Goal: Transaction & Acquisition: Obtain resource

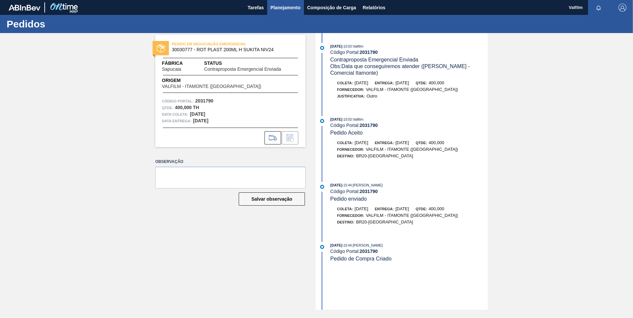
click at [285, 12] on button "Planejamento" at bounding box center [285, 7] width 37 height 15
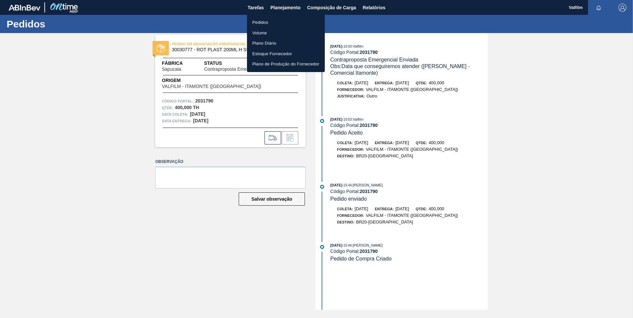
drag, startPoint x: 279, startPoint y: 23, endPoint x: 272, endPoint y: 28, distance: 8.7
click at [279, 23] on li "Pedidos" at bounding box center [286, 22] width 78 height 11
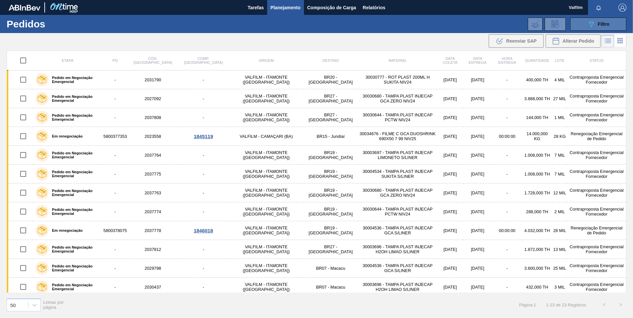
click at [449, 27] on button "089F7B8B-B2A5-4AFE-B5C0-19BA573D28AC Filtro" at bounding box center [598, 24] width 56 height 13
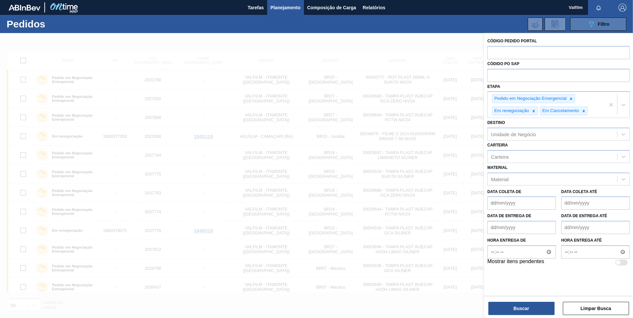
click at [449, 27] on button "089F7B8B-B2A5-4AFE-B5C0-19BA573D28AC Filtro" at bounding box center [598, 24] width 56 height 13
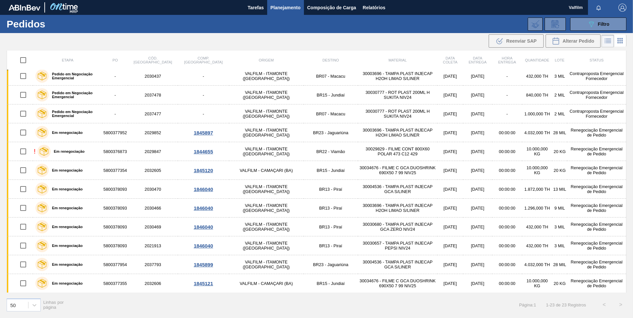
scroll to position [211, 0]
drag, startPoint x: 30, startPoint y: 307, endPoint x: 31, endPoint y: 300, distance: 7.7
click at [30, 215] on div at bounding box center [34, 306] width 12 height 12
click at [28, 215] on div "100" at bounding box center [24, 289] width 34 height 12
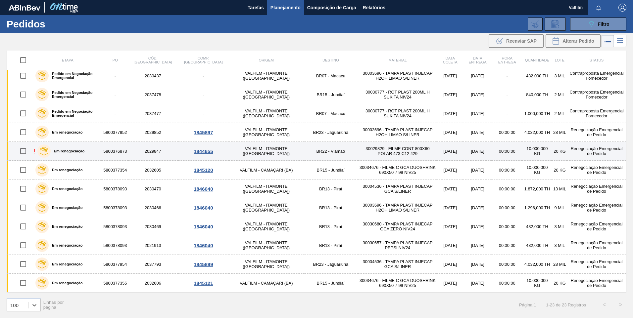
click at [101, 153] on div "! Em renegociação" at bounding box center [68, 151] width 68 height 17
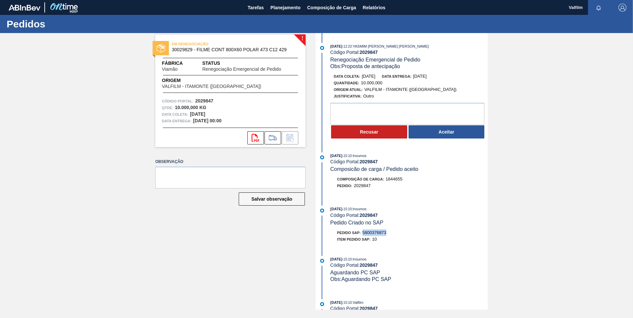
drag, startPoint x: 390, startPoint y: 235, endPoint x: 364, endPoint y: 233, distance: 25.8
click at [364, 215] on div "Pedido SAP: 5800376873" at bounding box center [408, 233] width 157 height 7
click at [276, 12] on button "Planejamento" at bounding box center [285, 7] width 37 height 15
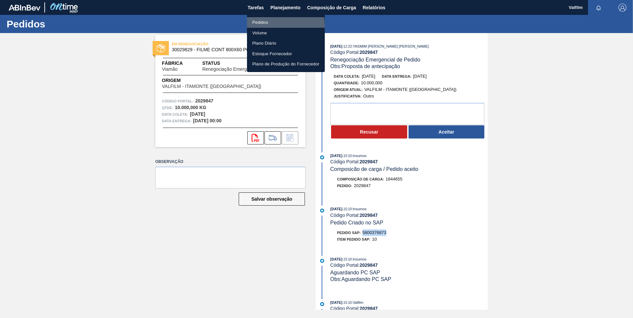
click at [263, 26] on li "Pedidos" at bounding box center [286, 22] width 78 height 11
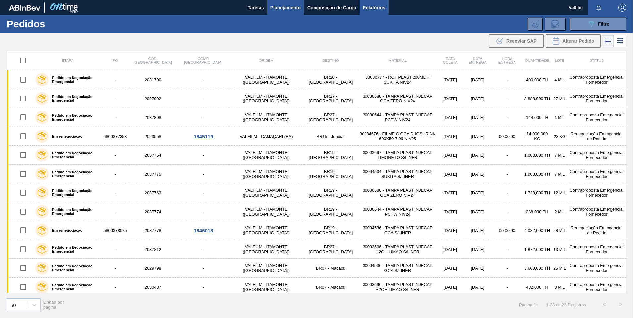
drag, startPoint x: 374, startPoint y: 4, endPoint x: 380, endPoint y: 11, distance: 9.2
click at [374, 4] on span "Relatórios" at bounding box center [374, 8] width 23 height 8
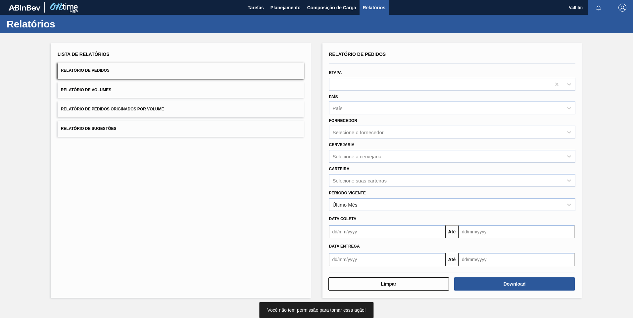
click at [362, 86] on div at bounding box center [440, 84] width 222 height 10
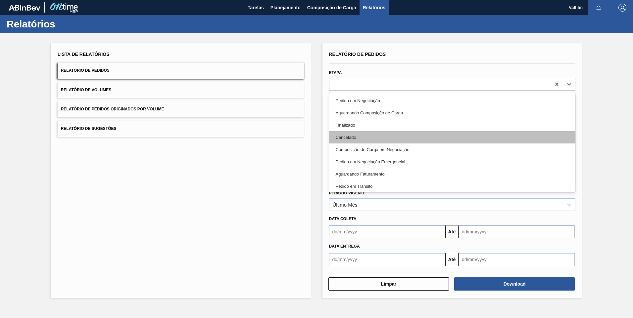
click at [350, 135] on div "Cancelado" at bounding box center [452, 137] width 247 height 12
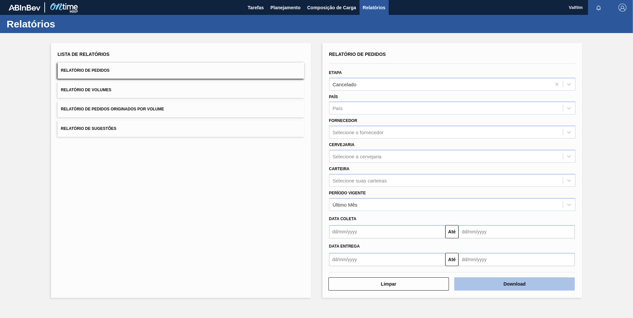
click at [449, 215] on button "Download" at bounding box center [514, 284] width 120 height 13
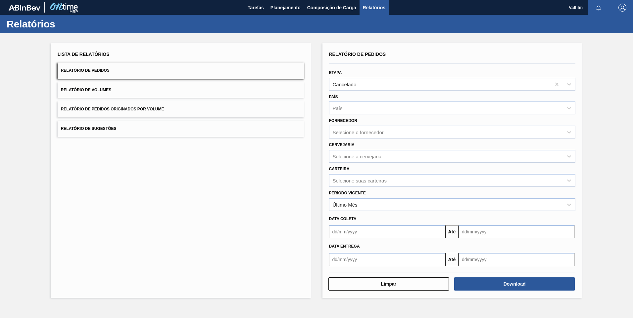
click at [349, 79] on div "Cancelado" at bounding box center [440, 84] width 222 height 10
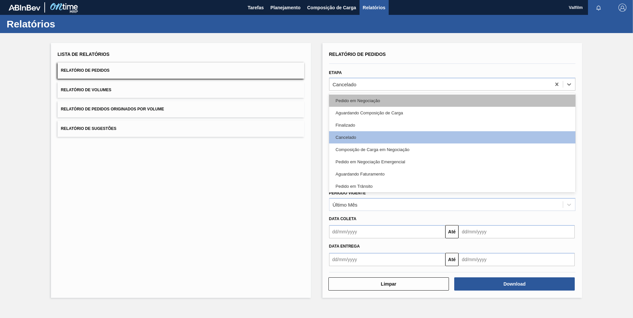
click at [362, 97] on div "Pedido em Negociação" at bounding box center [452, 101] width 247 height 12
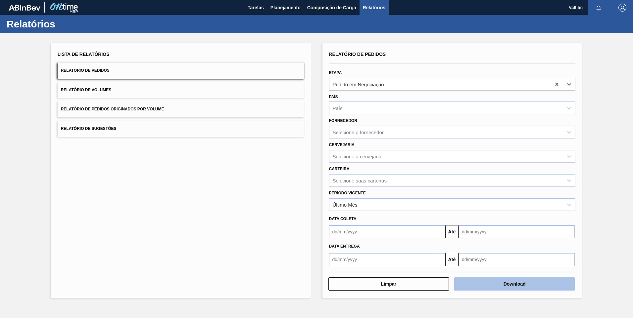
click at [449, 215] on button "Download" at bounding box center [514, 284] width 120 height 13
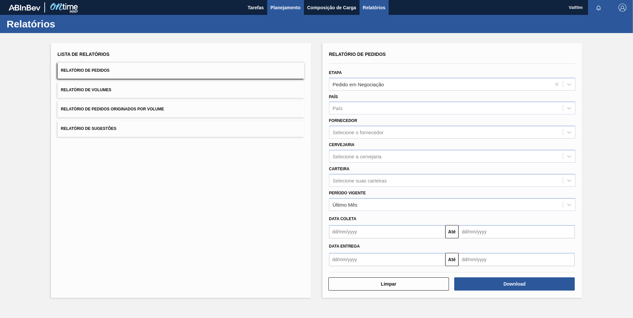
click at [284, 12] on button "Planejamento" at bounding box center [285, 7] width 37 height 15
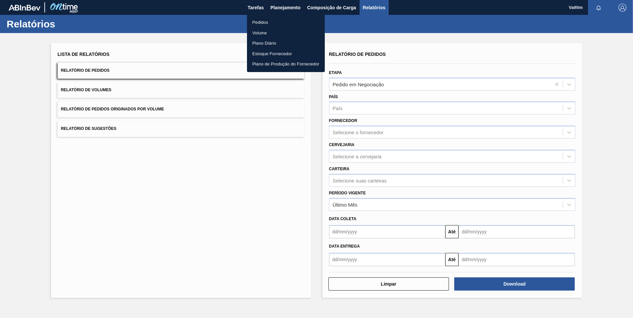
drag, startPoint x: 278, startPoint y: 24, endPoint x: 390, endPoint y: 24, distance: 111.5
click at [278, 24] on li "Pedidos" at bounding box center [286, 22] width 78 height 11
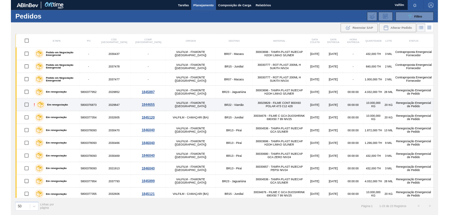
scroll to position [211, 0]
